Goal: Information Seeking & Learning: Learn about a topic

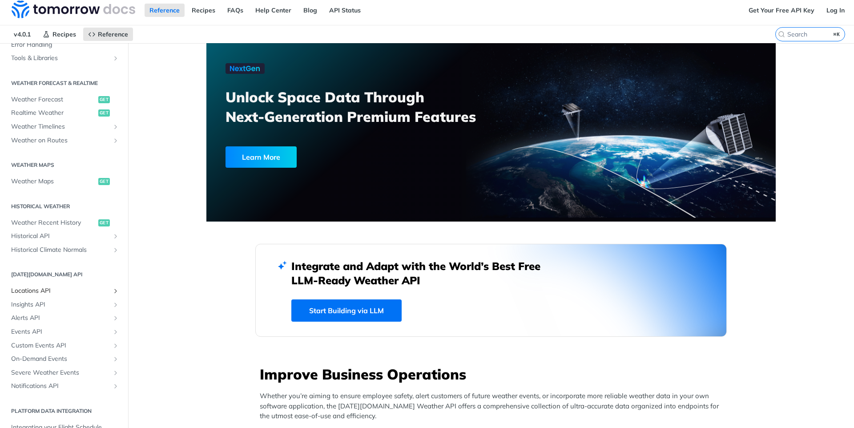
scroll to position [36, 0]
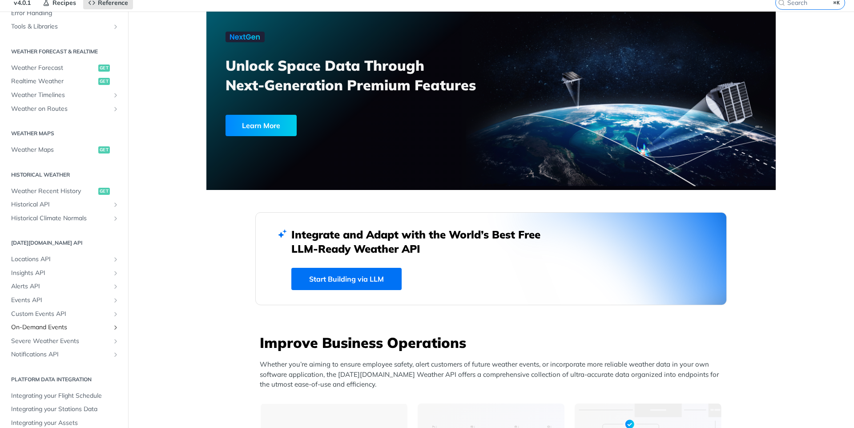
click at [71, 327] on span "On-Demand Events" at bounding box center [60, 327] width 99 height 9
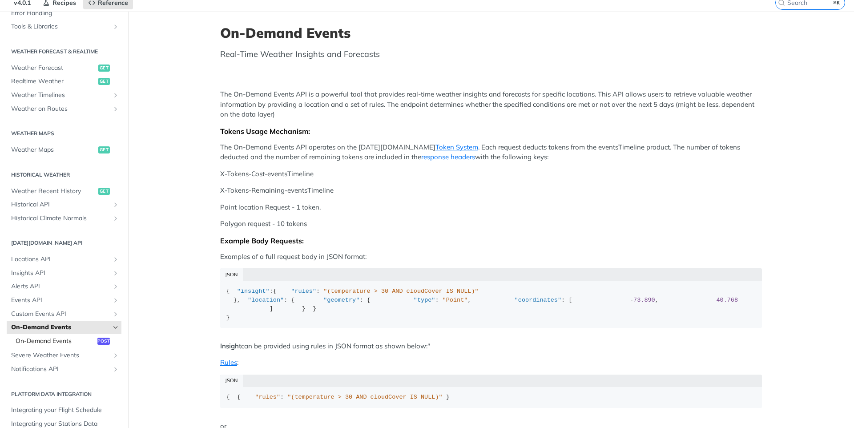
click at [79, 343] on span "On-Demand Events" at bounding box center [56, 341] width 80 height 9
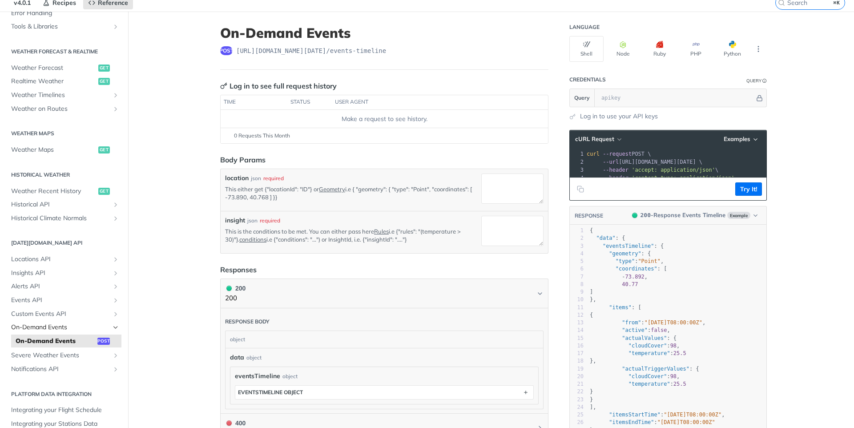
click at [76, 329] on span "On-Demand Events" at bounding box center [60, 327] width 99 height 9
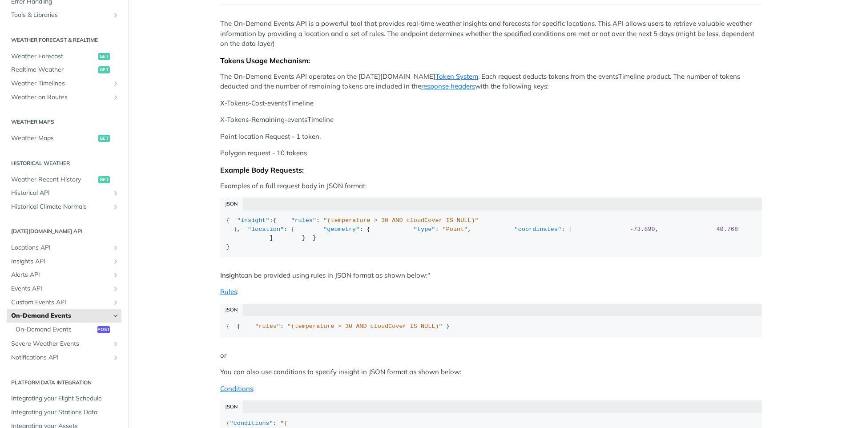
scroll to position [104, 0]
